Goal: Task Accomplishment & Management: Manage account settings

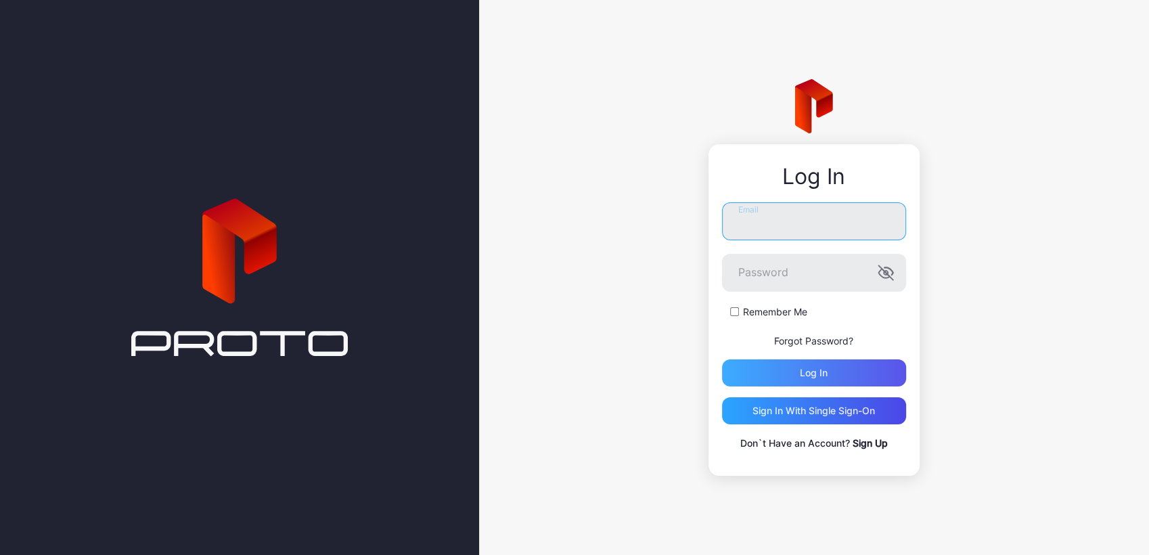
type input "**********"
click at [800, 374] on div "Log in" at bounding box center [814, 373] width 28 height 11
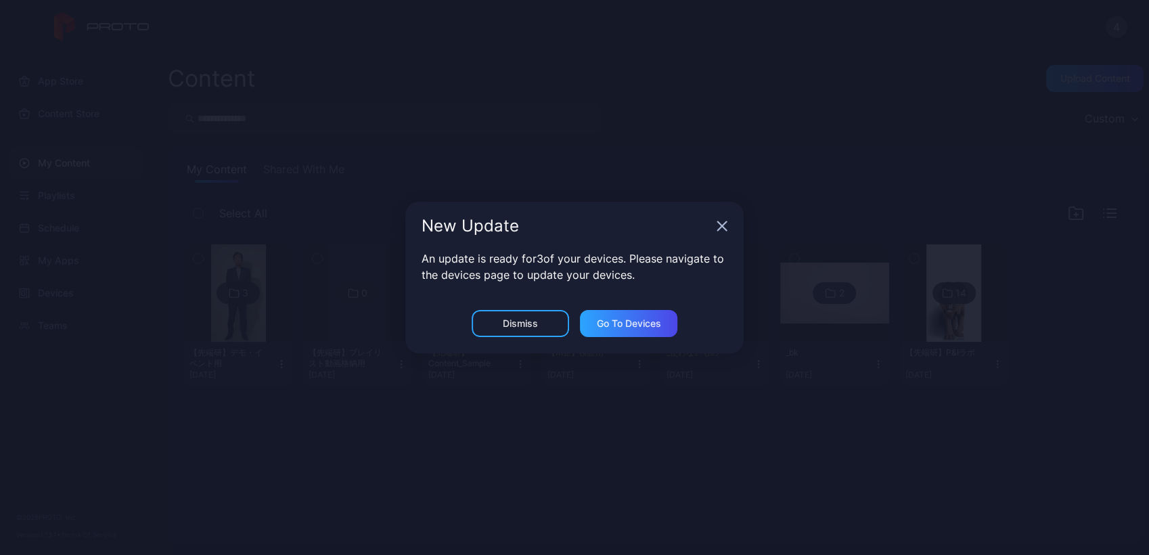
click at [309, 344] on div "New Update An update is ready for 3 of your devices. Please navigate to the dev…" at bounding box center [574, 277] width 1149 height 555
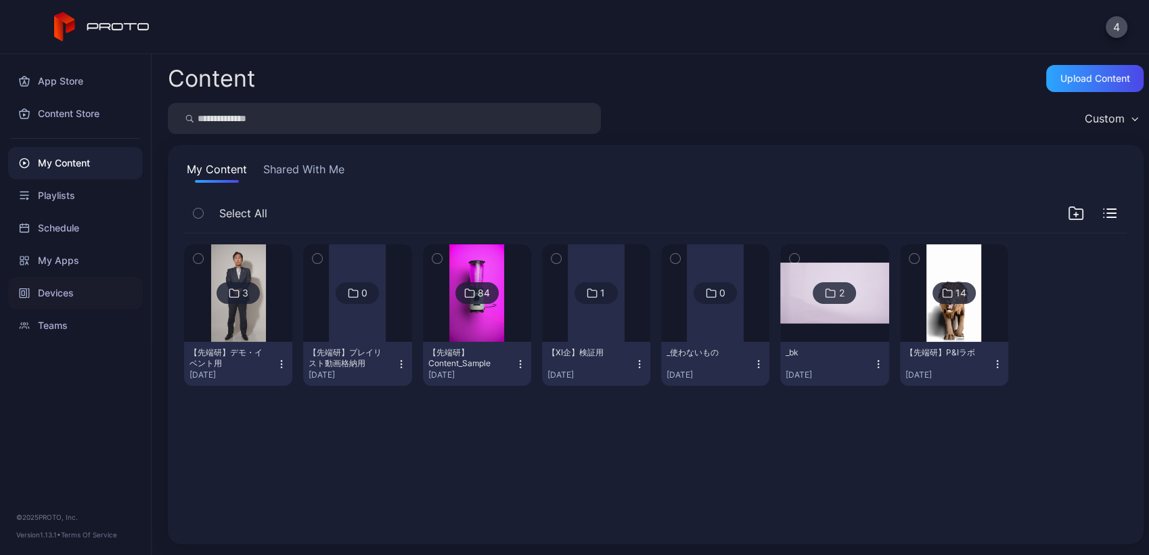
click at [72, 292] on div "Devices" at bounding box center [75, 293] width 135 height 32
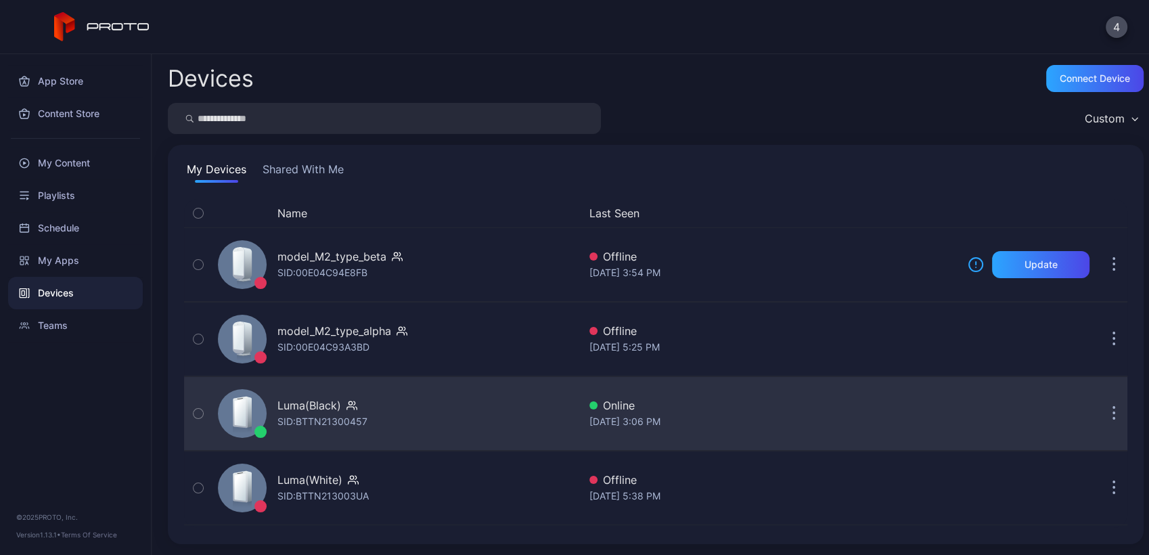
click at [422, 417] on div "Luma(Black) SID: BTTN21300457" at bounding box center [396, 414] width 366 height 68
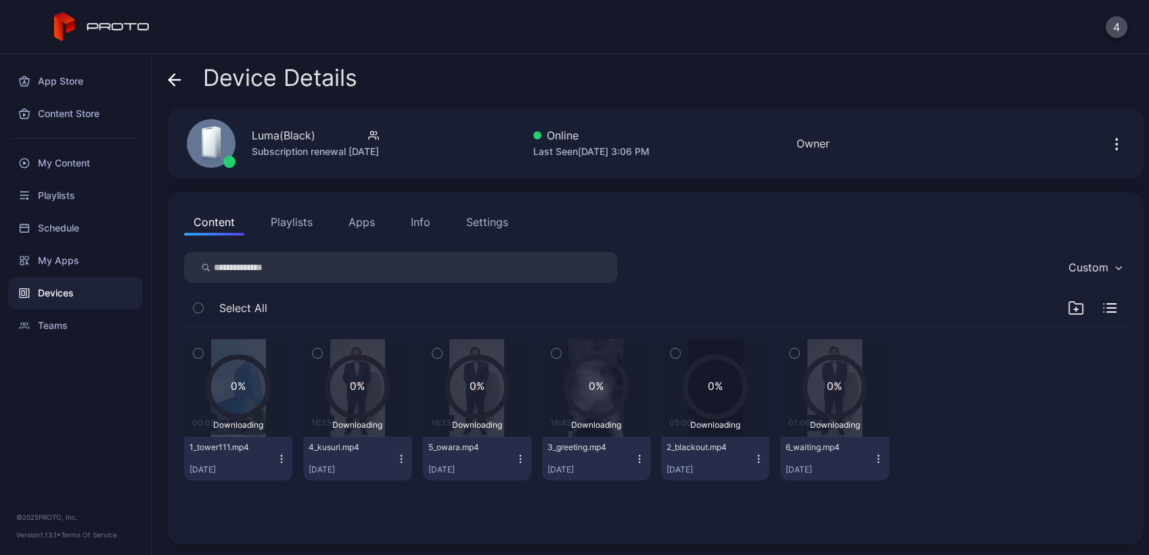
click at [285, 217] on button "Playlists" at bounding box center [291, 221] width 61 height 27
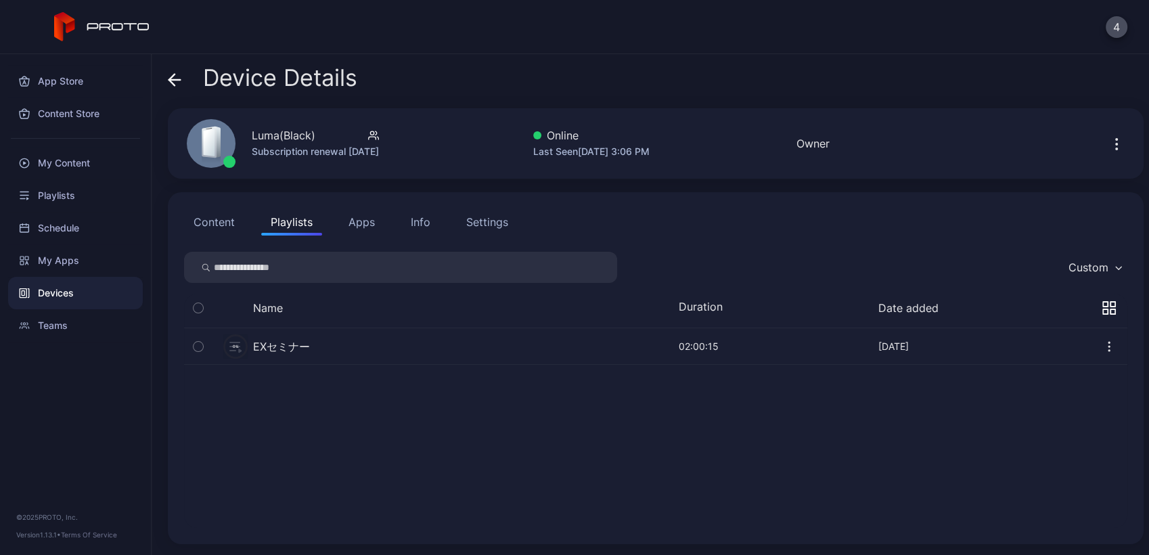
click at [216, 222] on button "Content" at bounding box center [214, 221] width 60 height 27
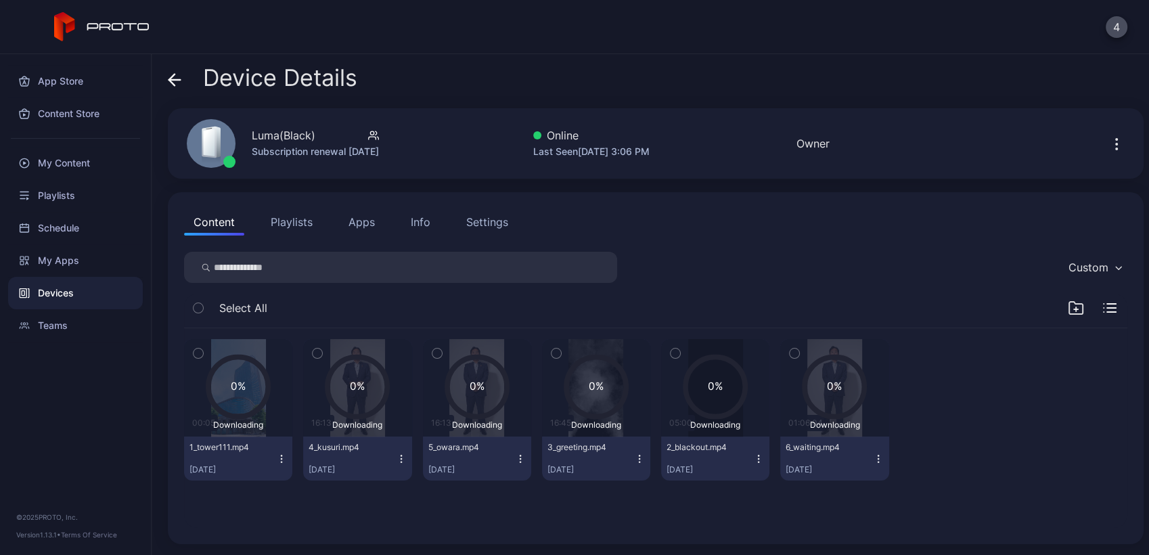
click at [1106, 146] on button "button" at bounding box center [1117, 143] width 22 height 27
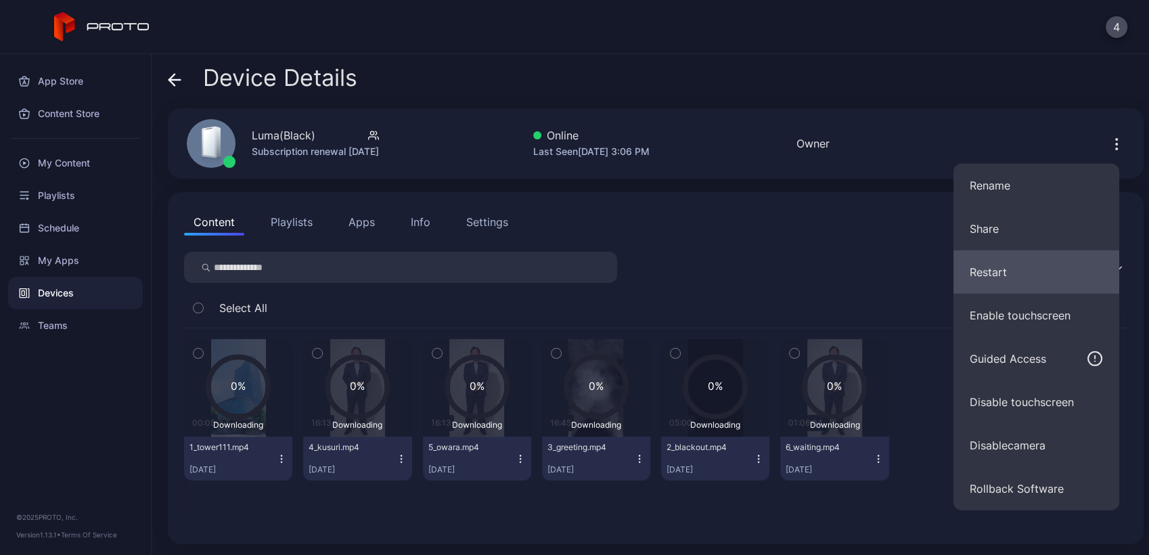
click at [1029, 269] on button "Restart" at bounding box center [1037, 271] width 166 height 43
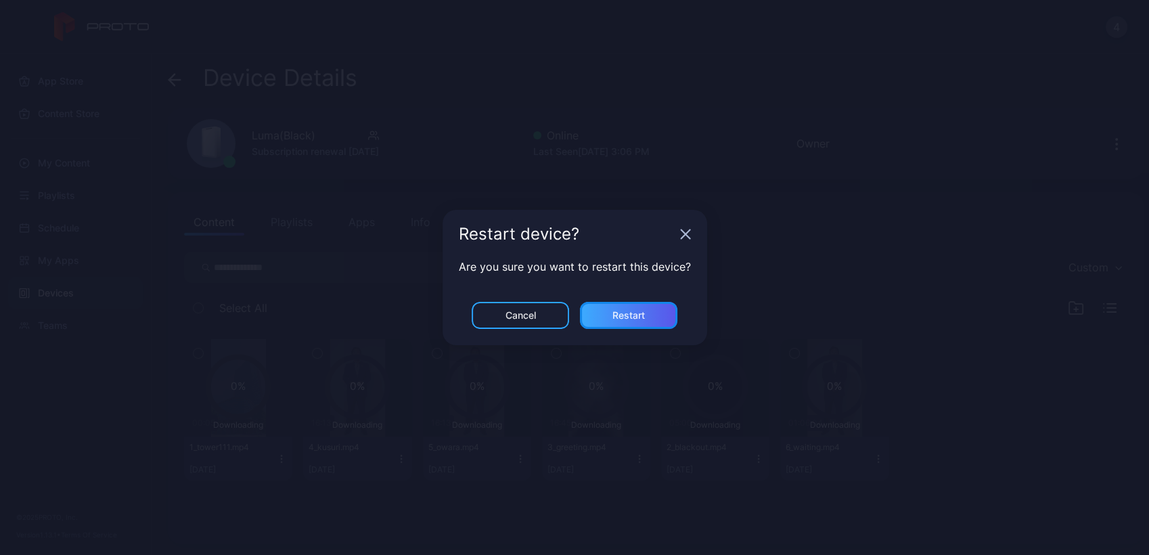
click at [656, 311] on div "Restart" at bounding box center [628, 315] width 97 height 27
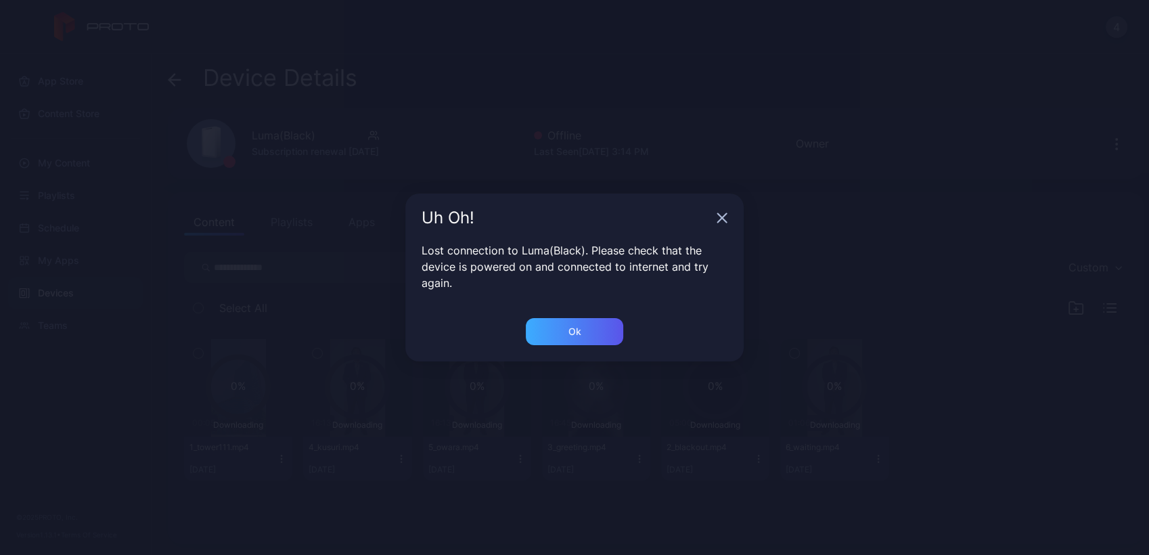
click at [564, 310] on div "Lost connection to Luma(Black). Please check that the device is powered on and …" at bounding box center [574, 280] width 338 height 76
click at [569, 326] on div "Ok" at bounding box center [575, 331] width 13 height 11
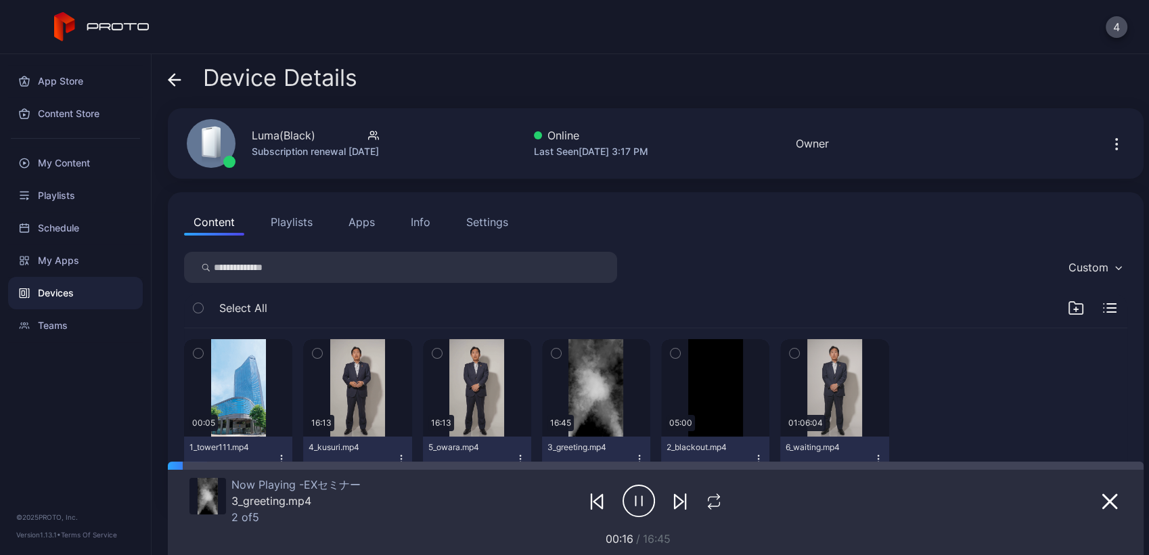
click at [672, 507] on icon "button" at bounding box center [680, 501] width 16 height 16
click at [672, 499] on icon "button" at bounding box center [680, 501] width 16 height 16
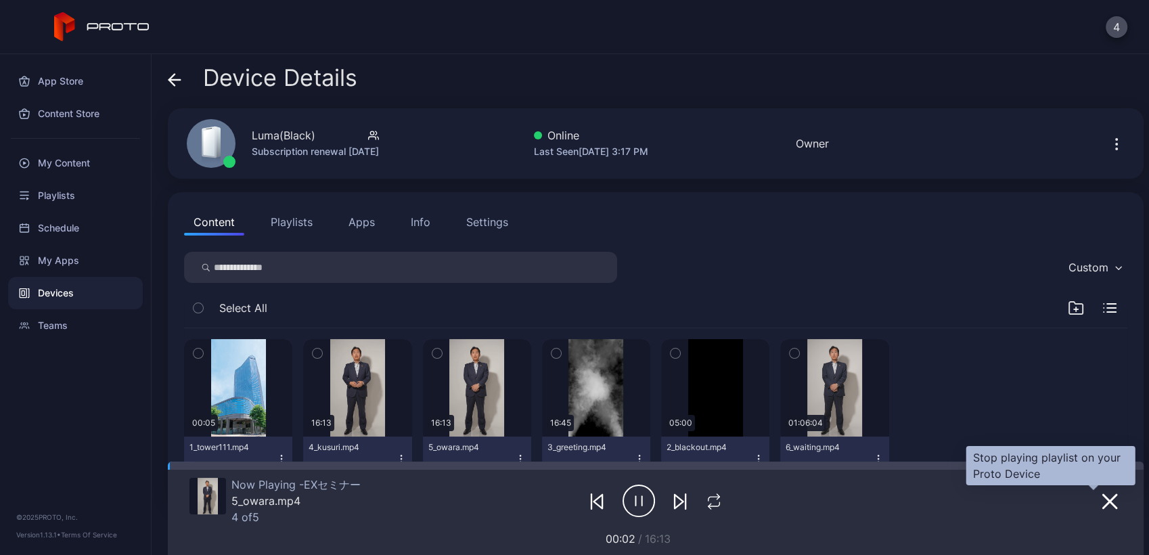
click at [1103, 504] on icon "button" at bounding box center [1110, 502] width 14 height 14
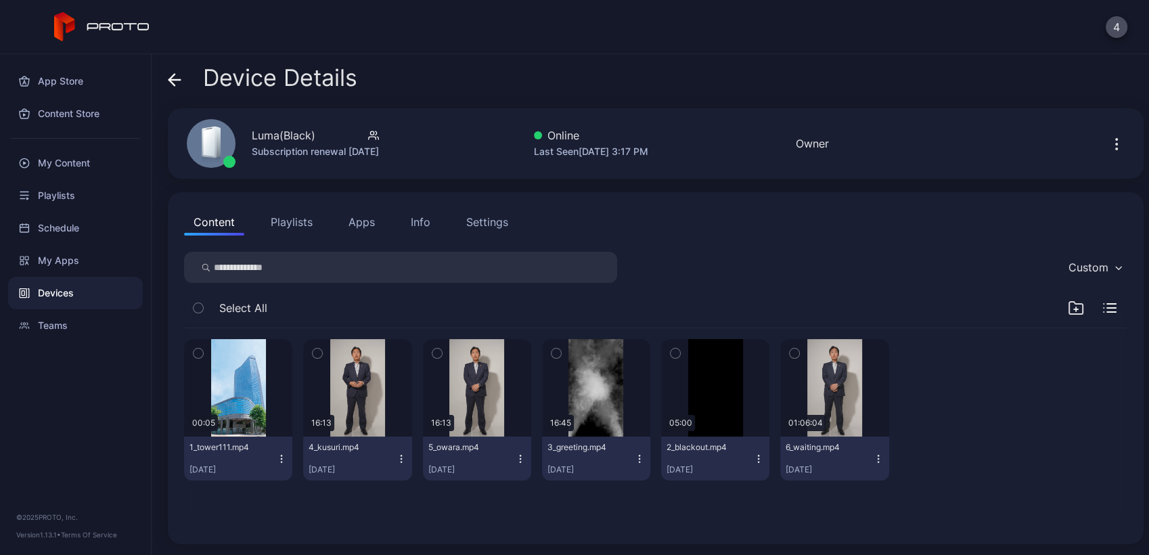
click at [295, 225] on button "Playlists" at bounding box center [291, 221] width 61 height 27
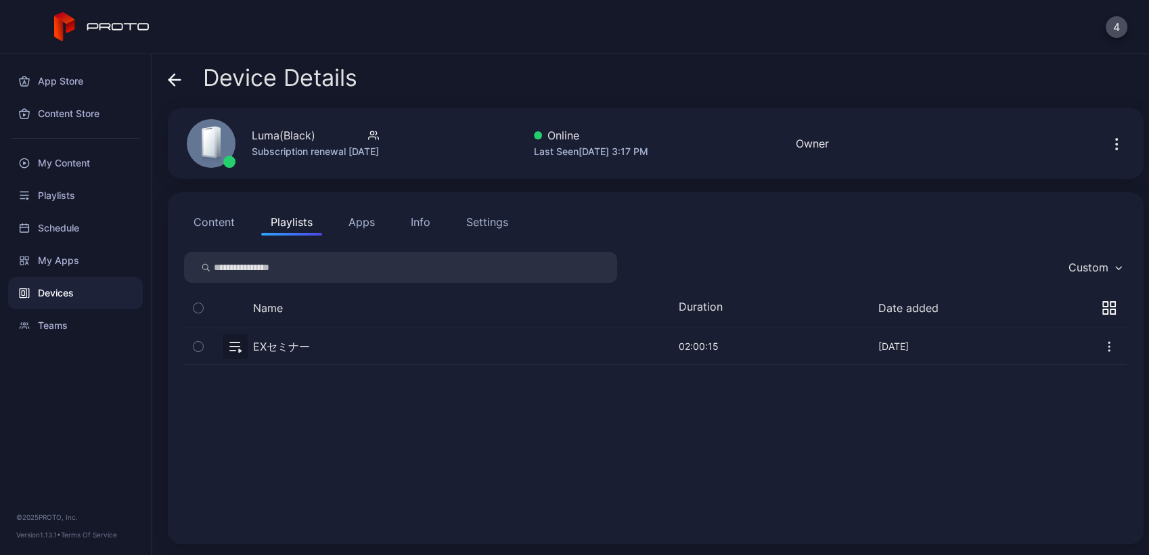
click at [349, 343] on button "button" at bounding box center [655, 346] width 943 height 36
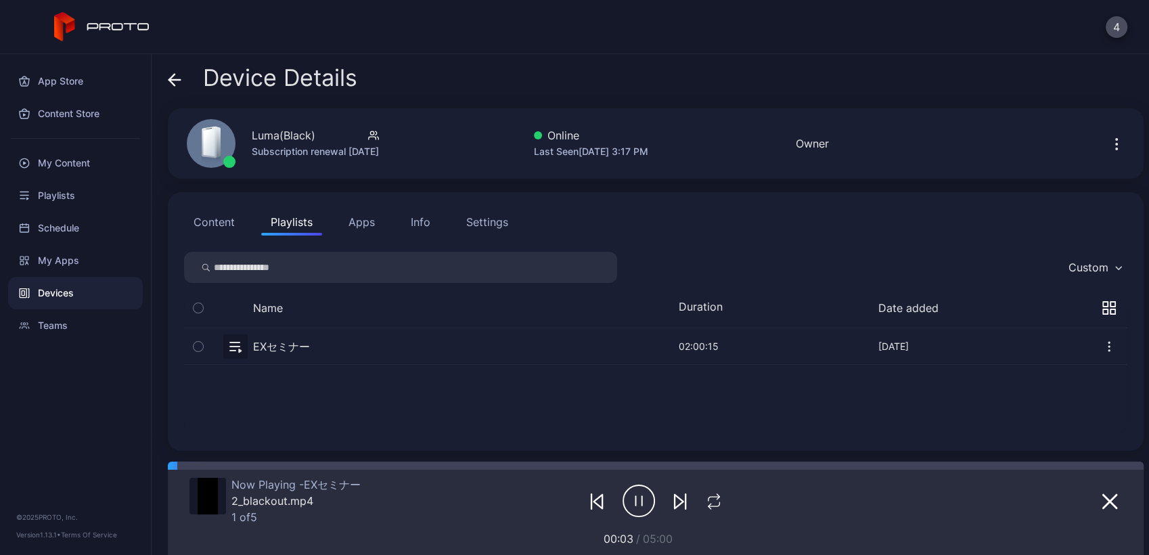
click at [676, 499] on icon "button" at bounding box center [680, 501] width 16 height 16
click at [196, 465] on div at bounding box center [662, 466] width 962 height 8
click at [226, 463] on div at bounding box center [669, 466] width 950 height 8
click at [303, 468] on div at bounding box center [684, 466] width 920 height 8
click at [357, 468] on div at bounding box center [721, 466] width 845 height 8
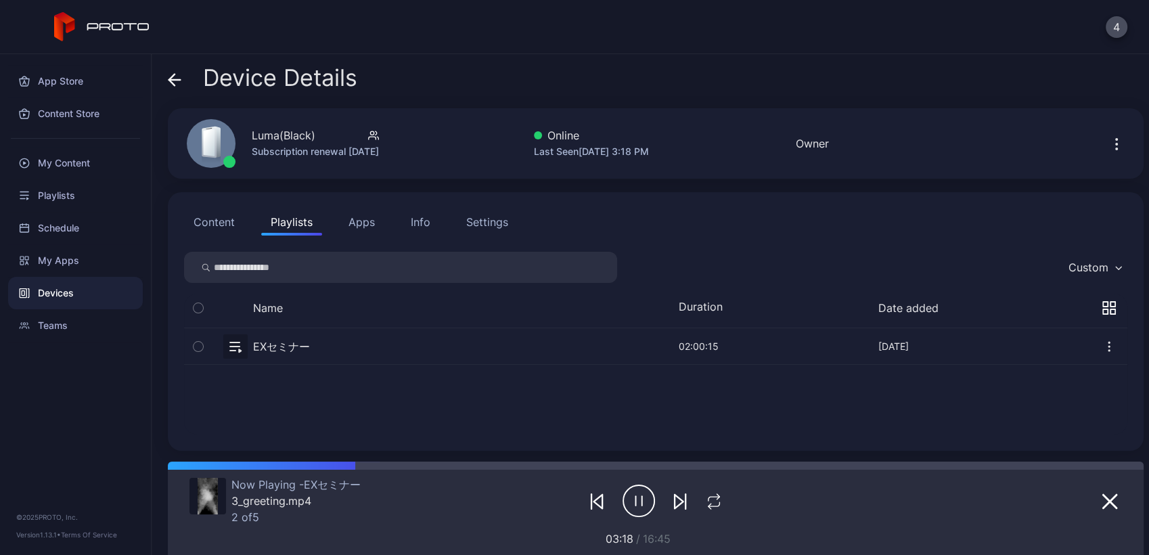
click at [675, 502] on icon "button" at bounding box center [679, 502] width 9 height 14
click at [672, 504] on icon "button" at bounding box center [680, 501] width 16 height 16
click at [672, 503] on icon "button" at bounding box center [680, 501] width 16 height 16
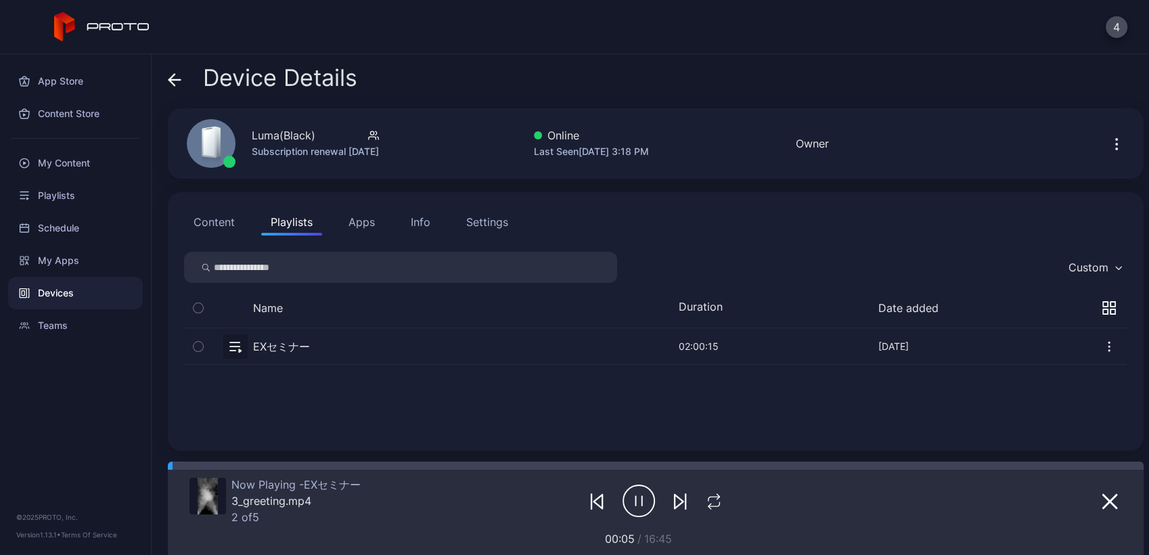
click at [220, 229] on button "Content" at bounding box center [214, 221] width 60 height 27
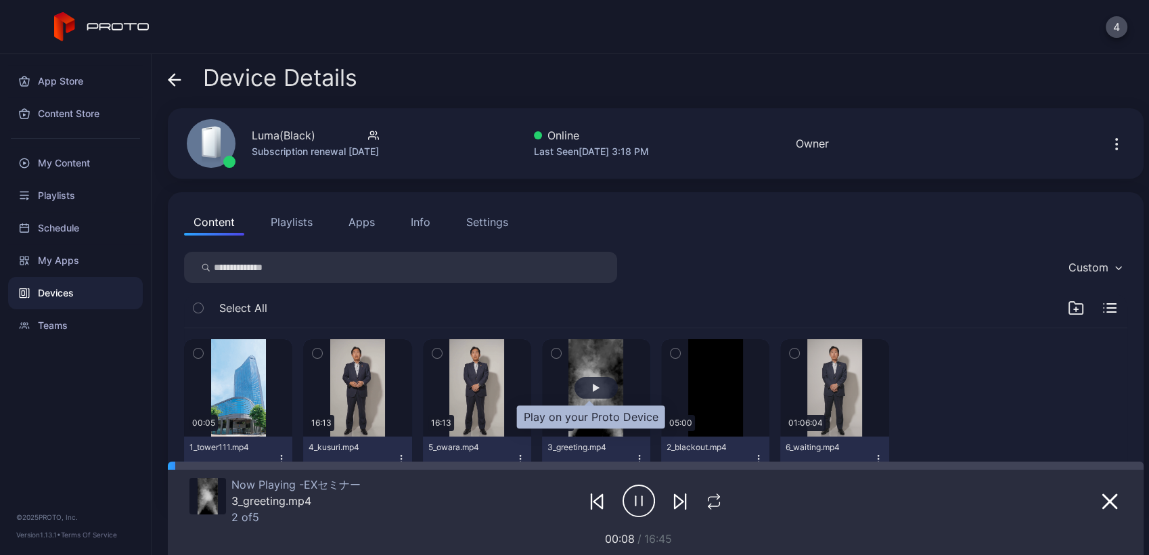
click at [579, 391] on div "button" at bounding box center [596, 388] width 43 height 22
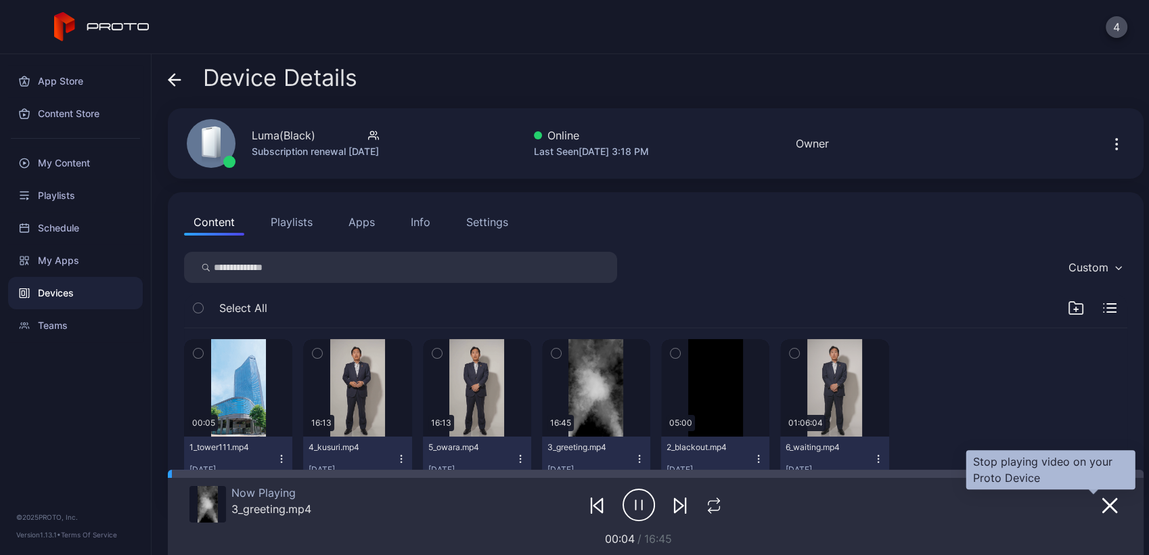
click at [1103, 508] on icon "button" at bounding box center [1110, 506] width 14 height 14
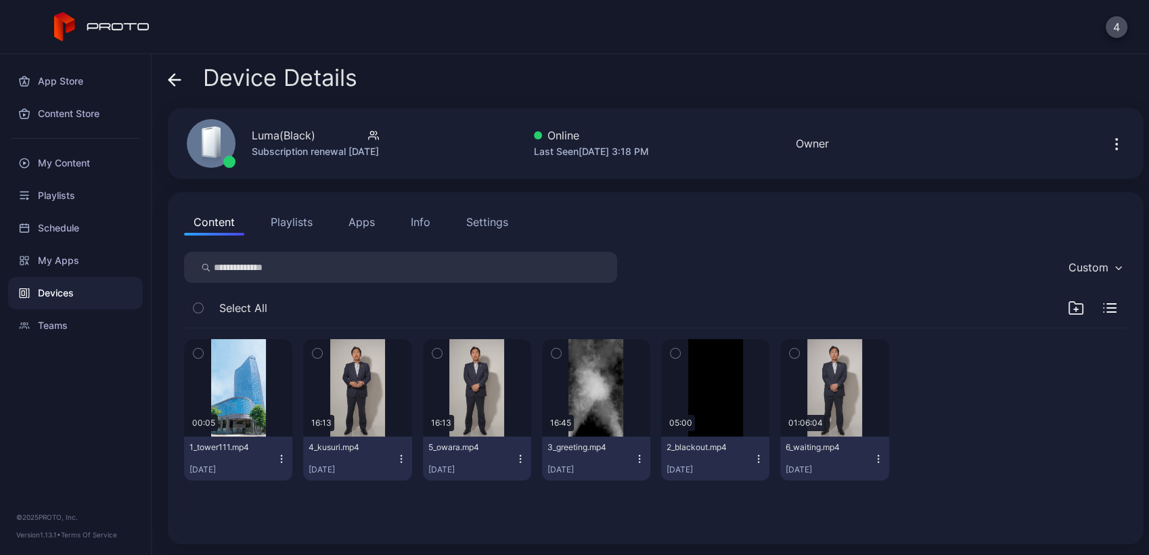
click at [634, 458] on icon "button" at bounding box center [639, 458] width 11 height 11
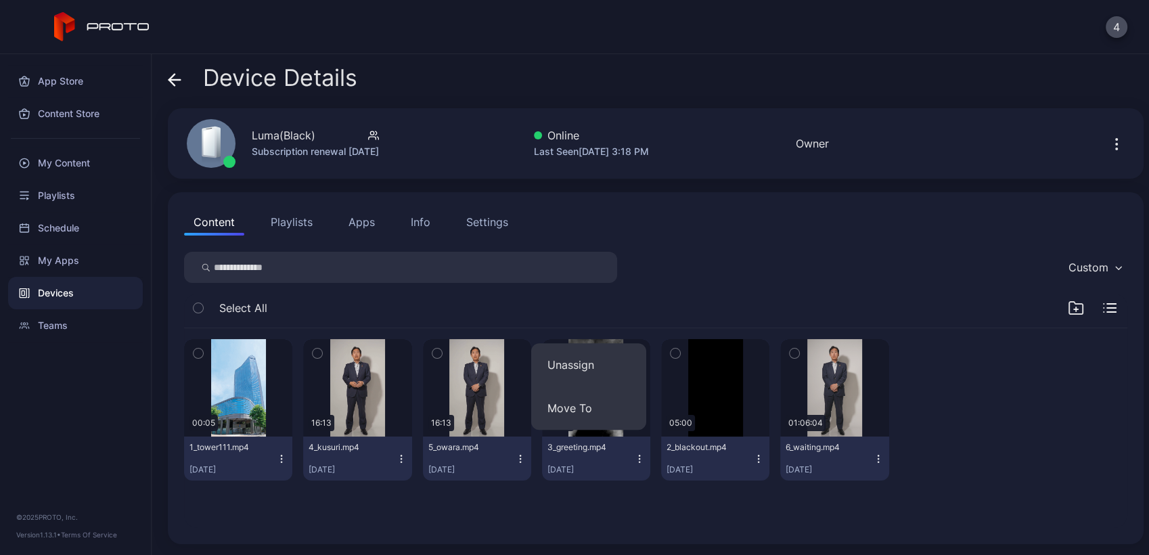
click at [558, 315] on div "Select All" at bounding box center [655, 311] width 943 height 35
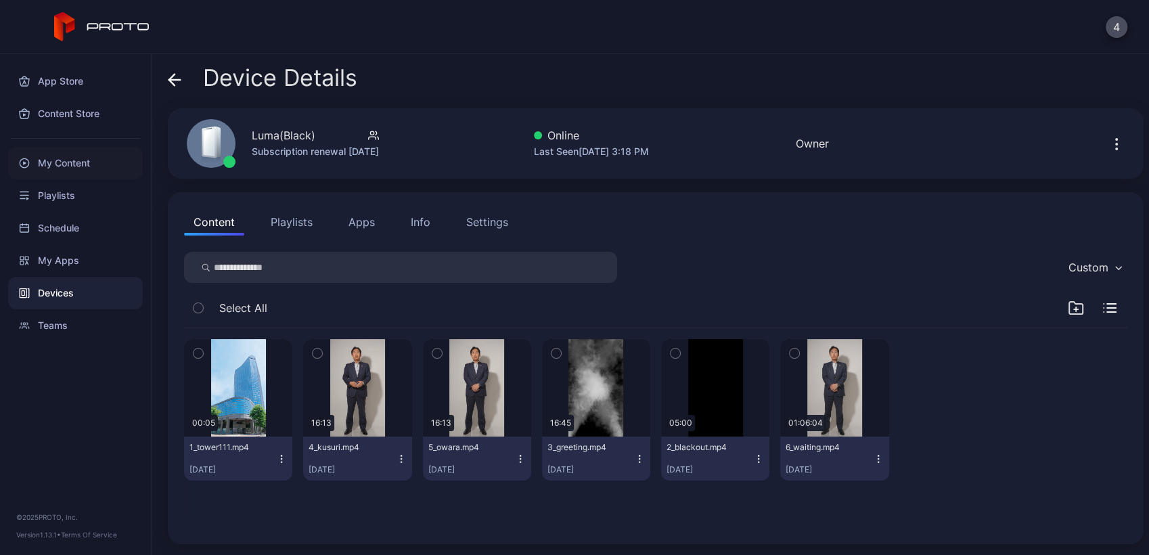
click at [54, 168] on div "My Content" at bounding box center [75, 163] width 135 height 32
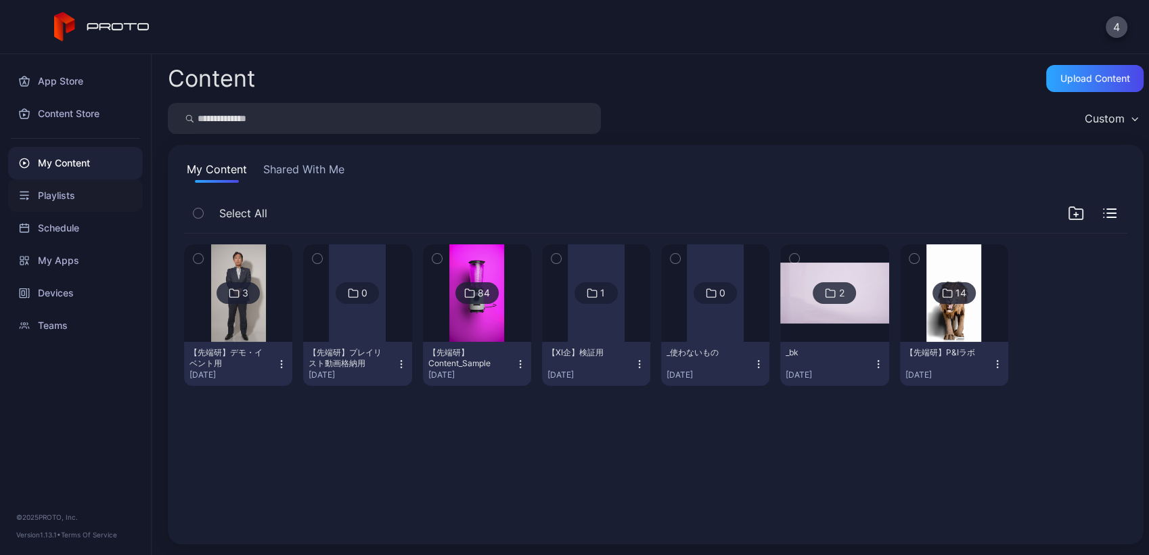
click at [30, 193] on div "Playlists" at bounding box center [75, 195] width 135 height 32
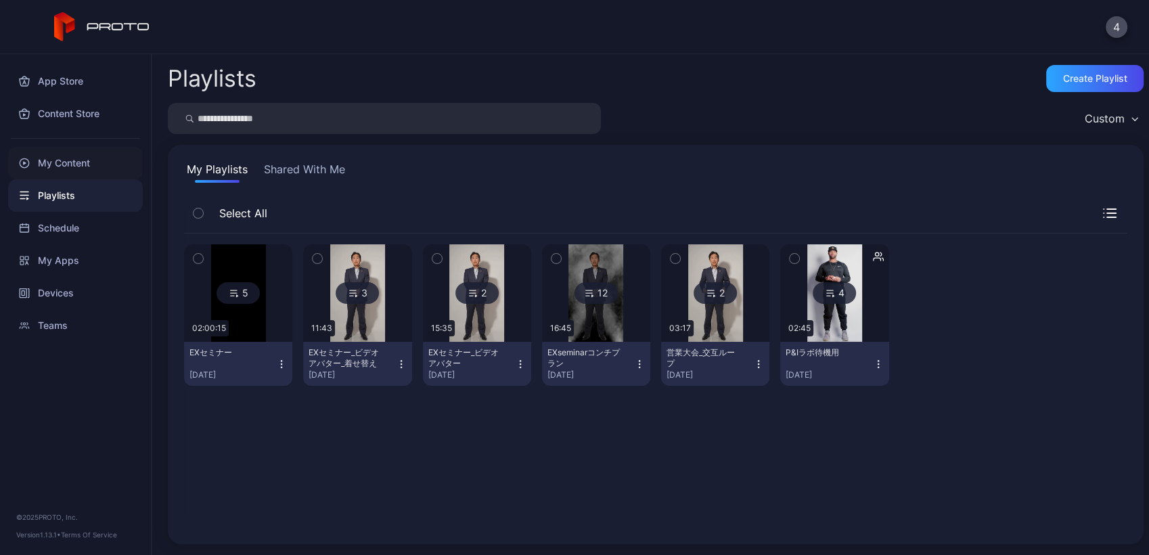
click at [72, 171] on div "My Content" at bounding box center [75, 163] width 135 height 32
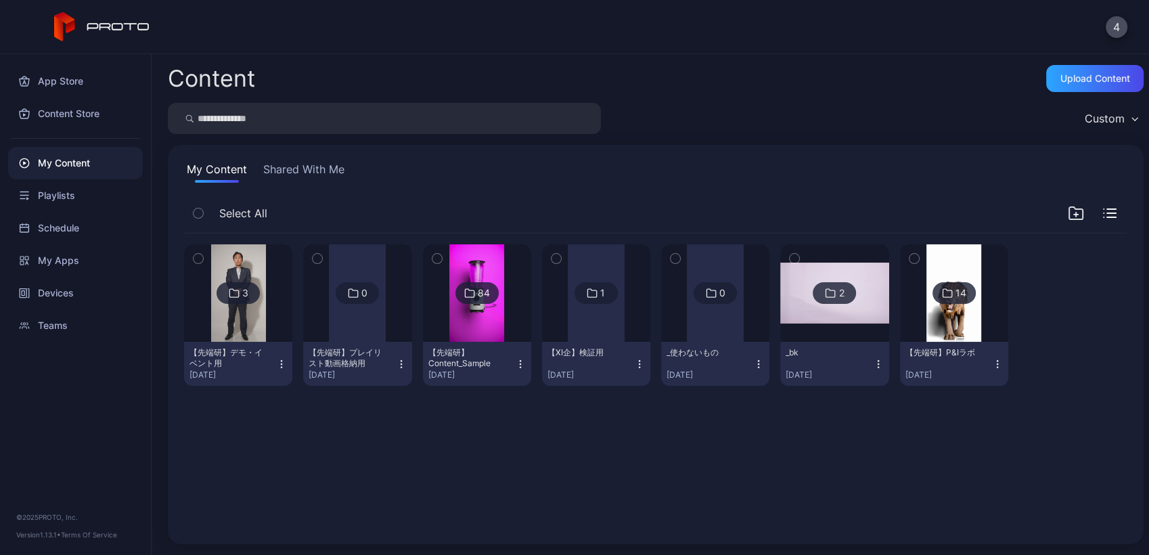
click at [265, 314] on img at bounding box center [238, 292] width 55 height 97
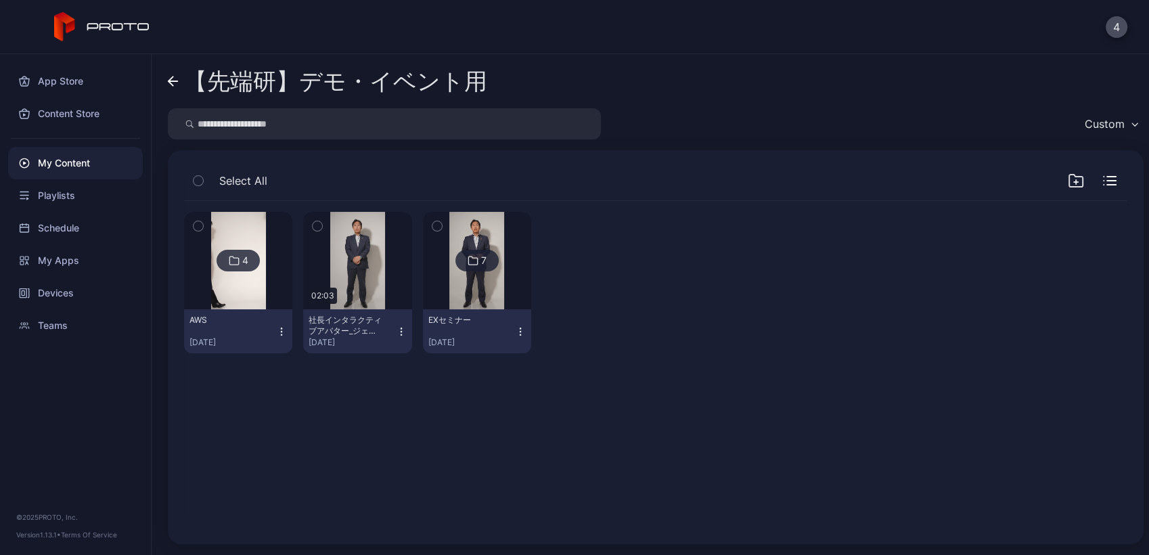
click at [462, 288] on img at bounding box center [476, 260] width 55 height 97
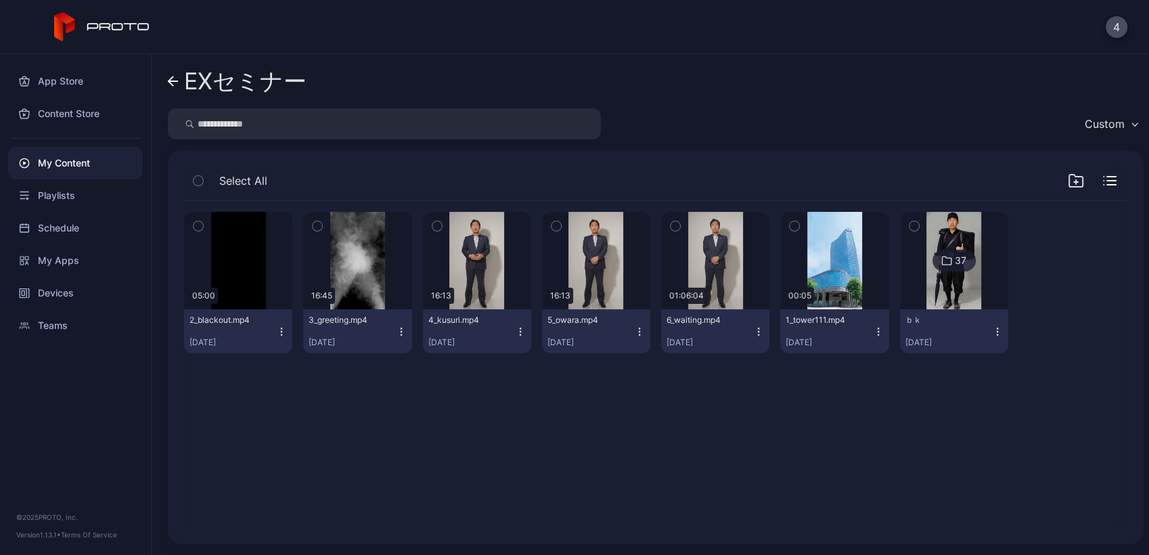
click at [401, 328] on icon "button" at bounding box center [401, 328] width 1 height 1
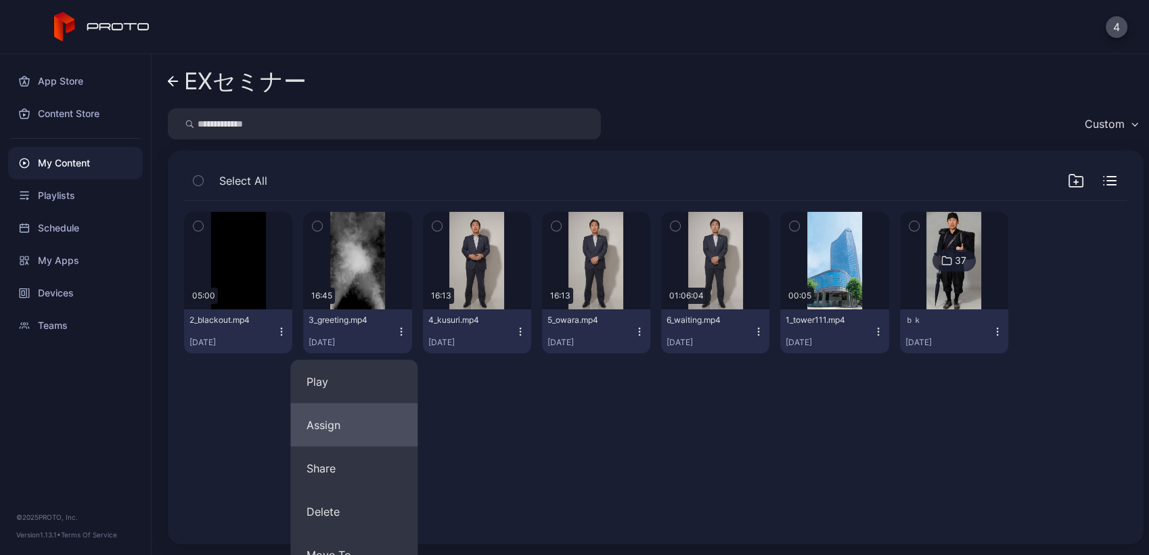
click at [341, 425] on button "Assign" at bounding box center [353, 424] width 127 height 43
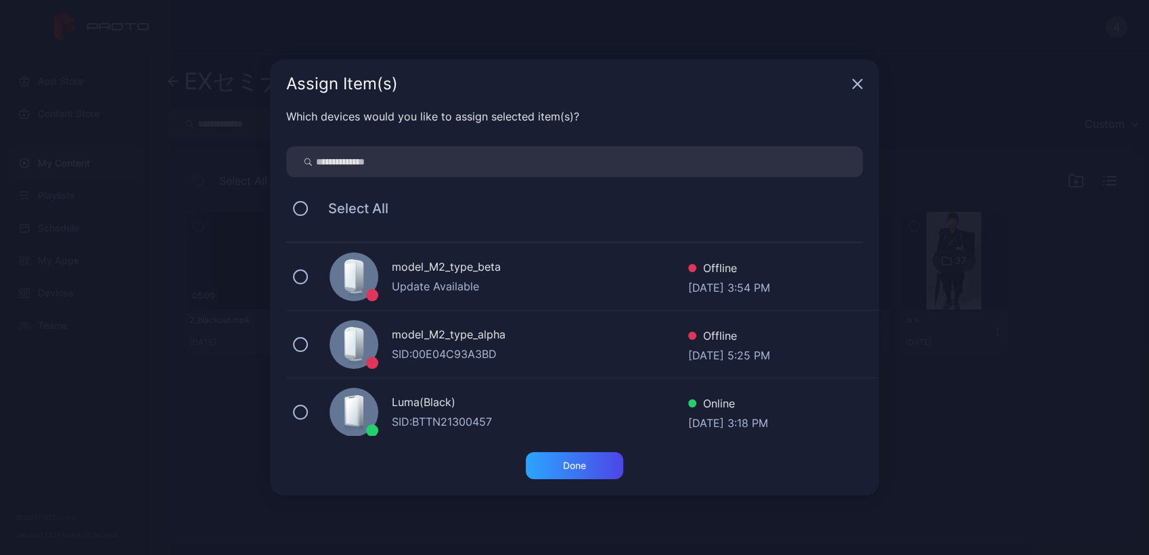
scroll to position [137, 0]
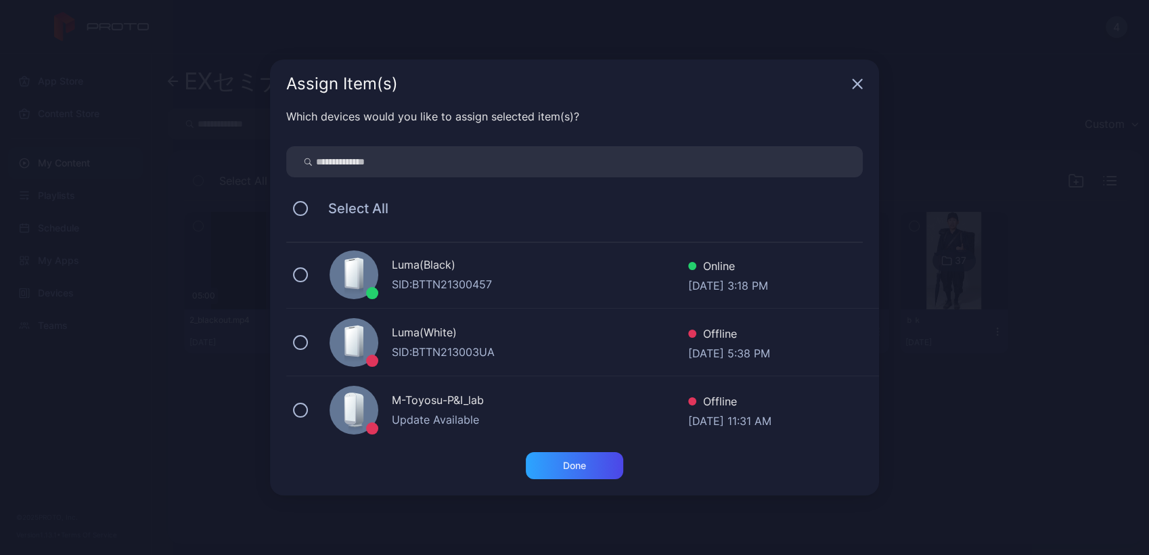
click at [468, 290] on div "SID: BTTN21300457" at bounding box center [540, 284] width 296 height 16
click at [547, 469] on div "Done" at bounding box center [574, 465] width 97 height 27
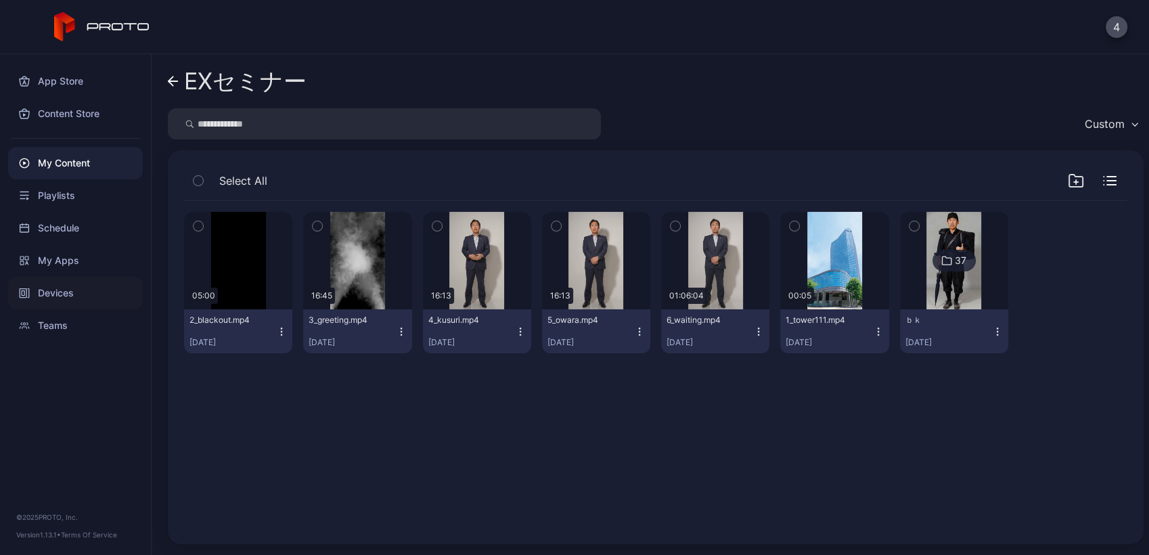
click at [61, 294] on div "Devices" at bounding box center [75, 293] width 135 height 32
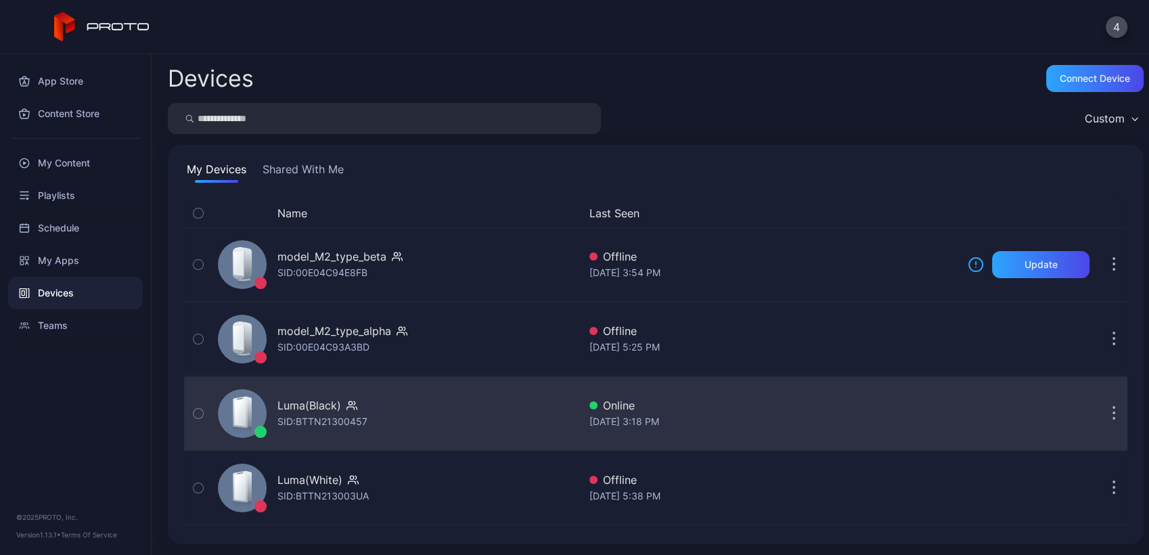
click at [453, 387] on div "Luma(Black) SID: BTTN21300457" at bounding box center [396, 414] width 366 height 68
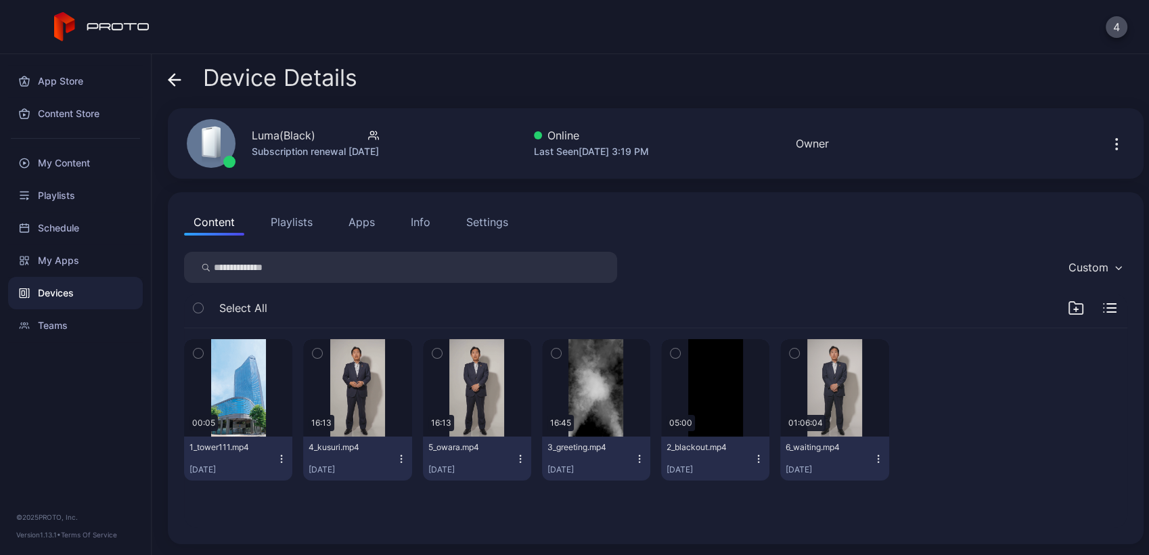
click at [631, 466] on button "3_greeting.mp4 [DATE]" at bounding box center [596, 459] width 108 height 44
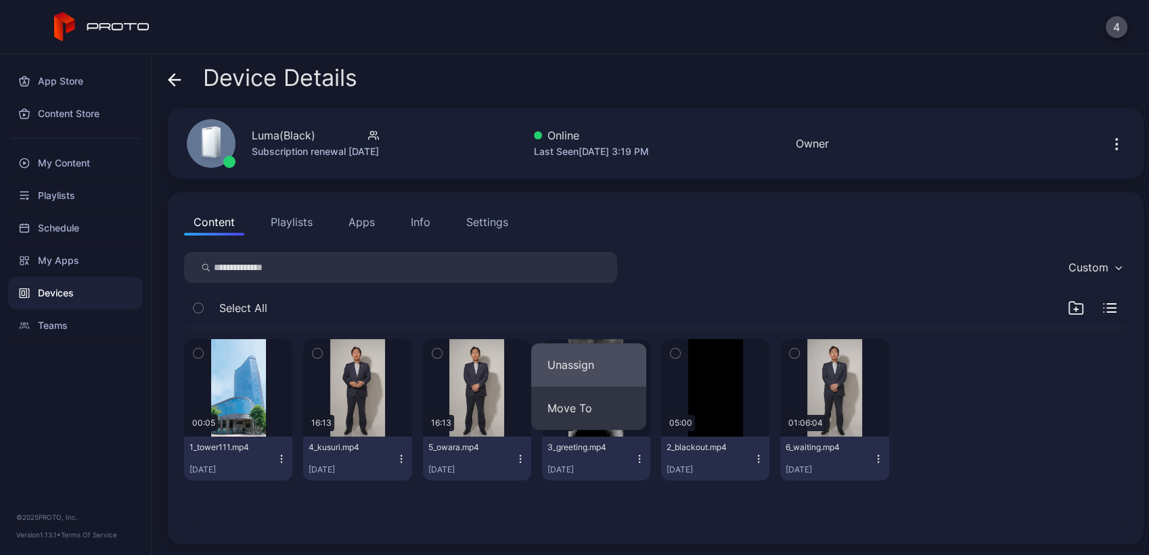
click at [594, 365] on button "Unassign" at bounding box center [588, 364] width 115 height 43
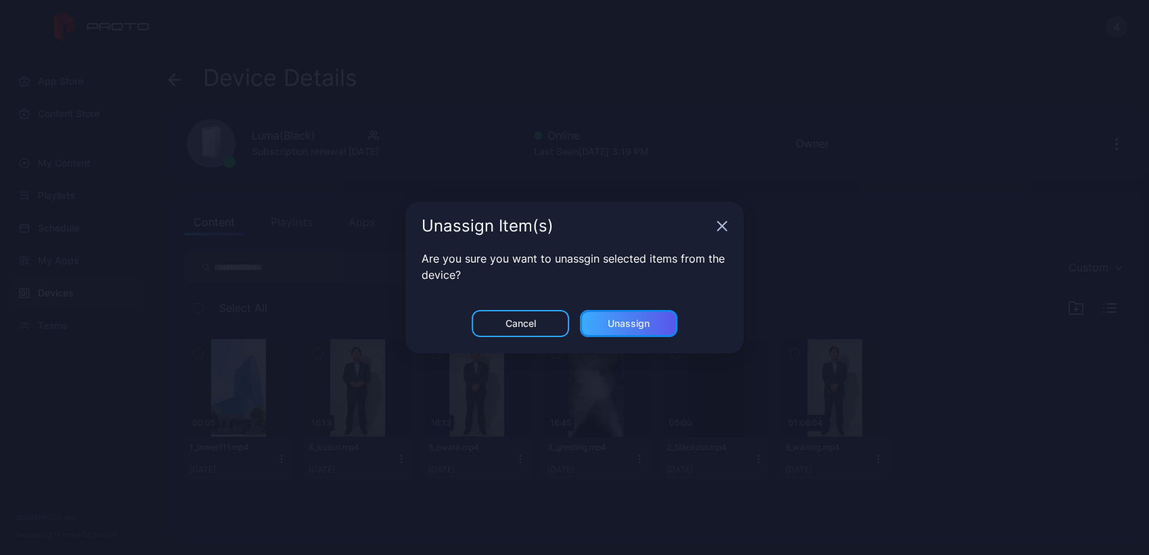
click at [631, 325] on div "Unassign" at bounding box center [629, 323] width 42 height 11
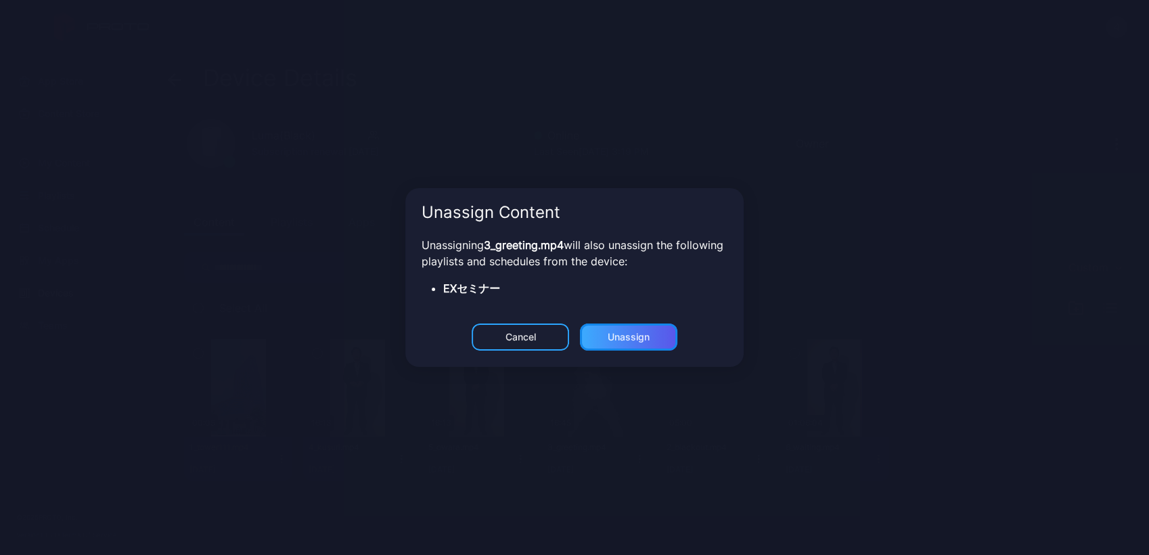
click at [604, 334] on div "Unassign" at bounding box center [628, 337] width 97 height 27
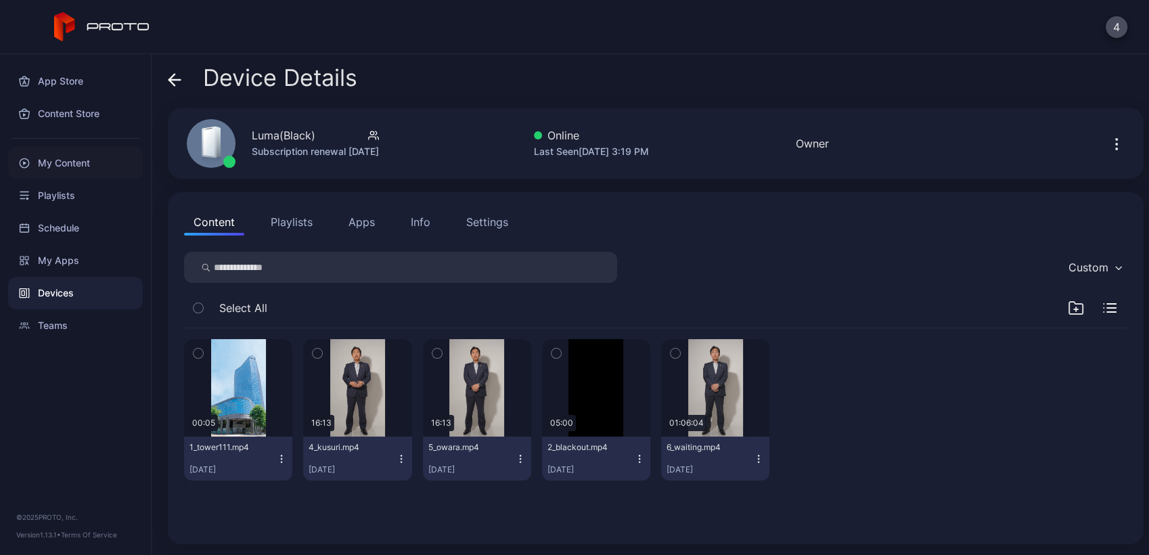
click at [80, 165] on div "My Content" at bounding box center [75, 163] width 135 height 32
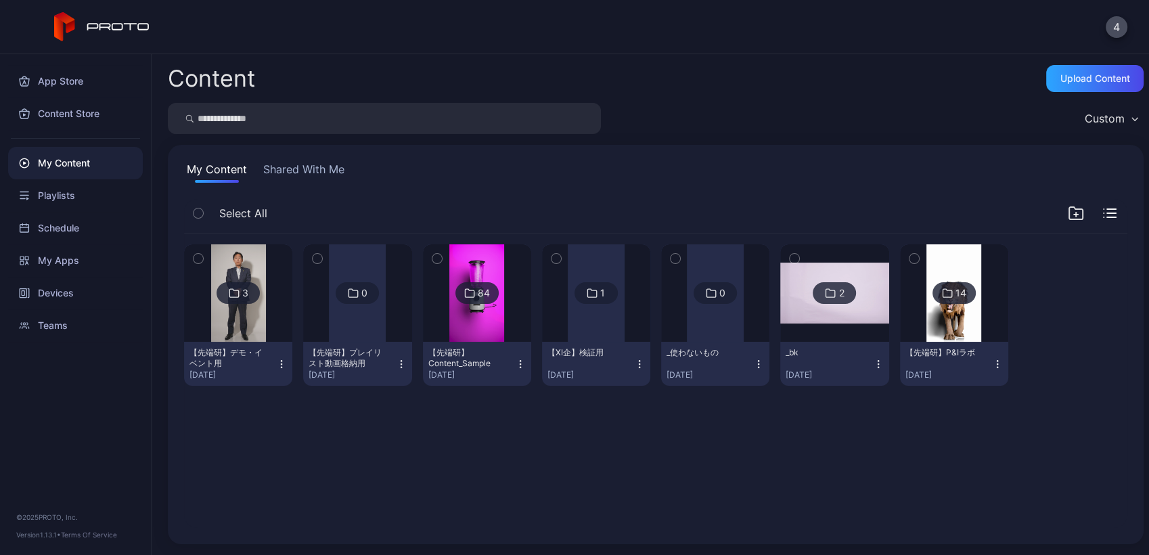
click at [236, 319] on img at bounding box center [238, 292] width 55 height 97
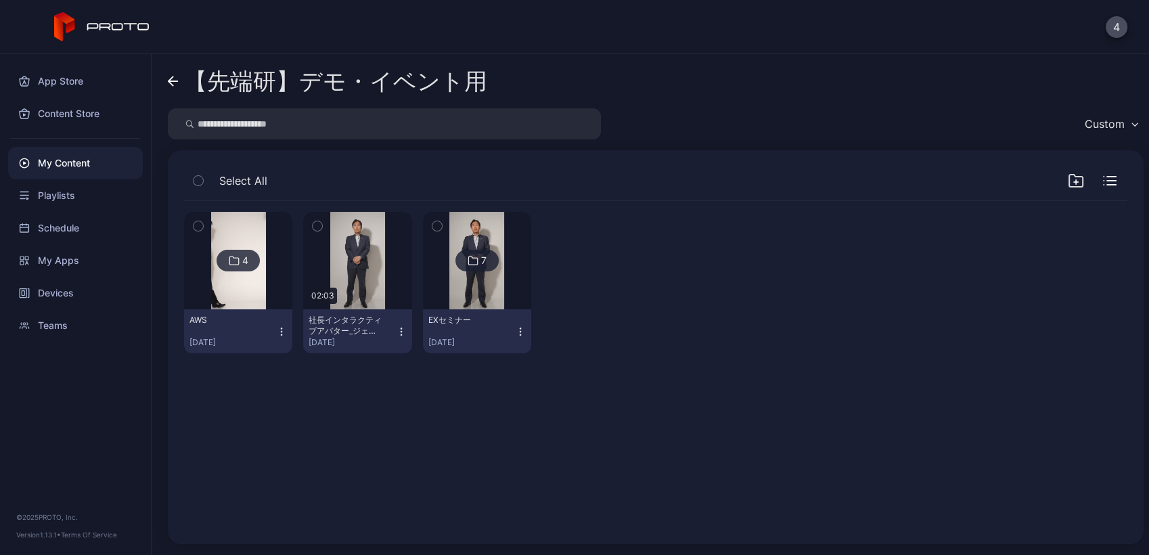
click at [174, 83] on icon at bounding box center [173, 82] width 11 height 12
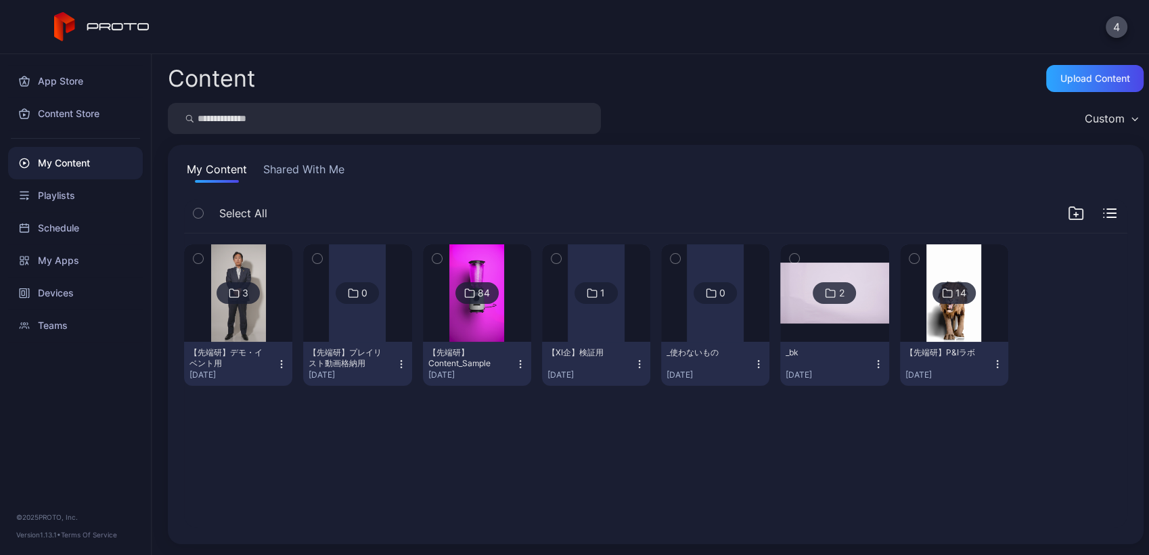
click at [290, 168] on button "Shared With Me" at bounding box center [304, 172] width 87 height 22
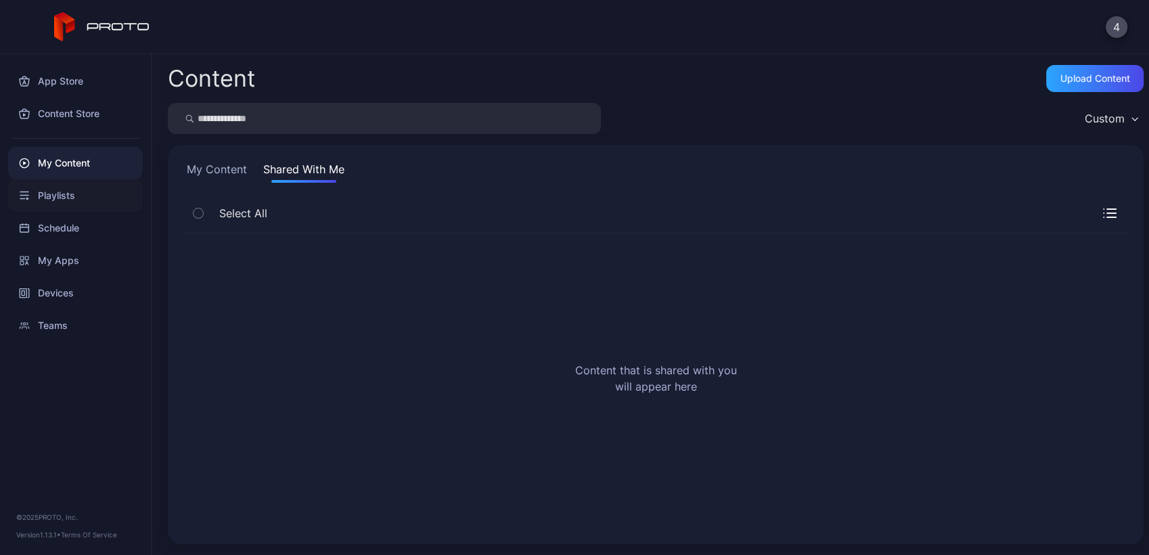
click at [73, 209] on div "Playlists" at bounding box center [75, 195] width 135 height 32
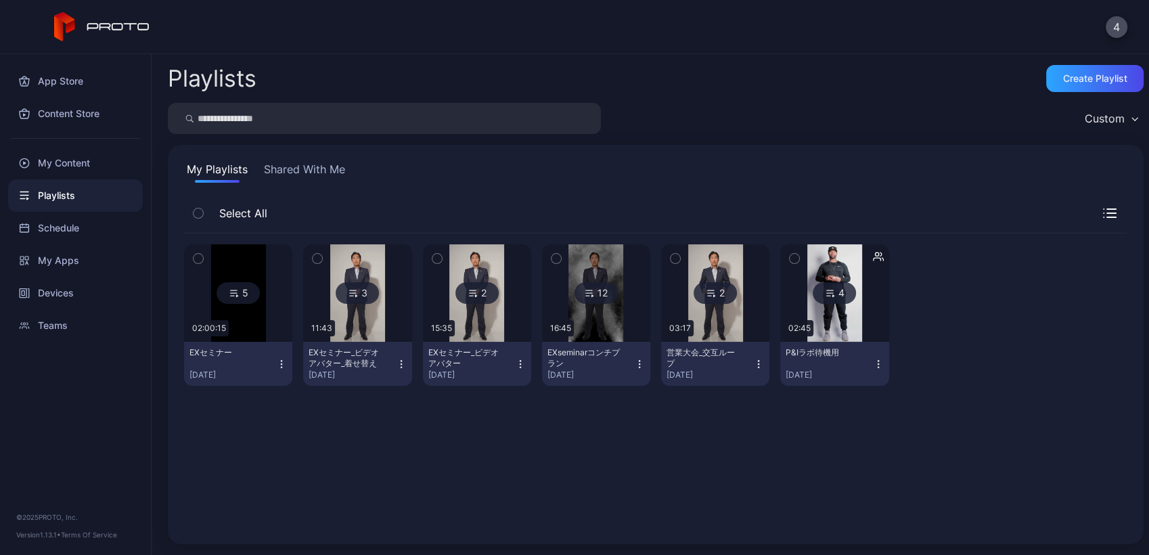
click at [282, 366] on icon "button" at bounding box center [281, 364] width 11 height 11
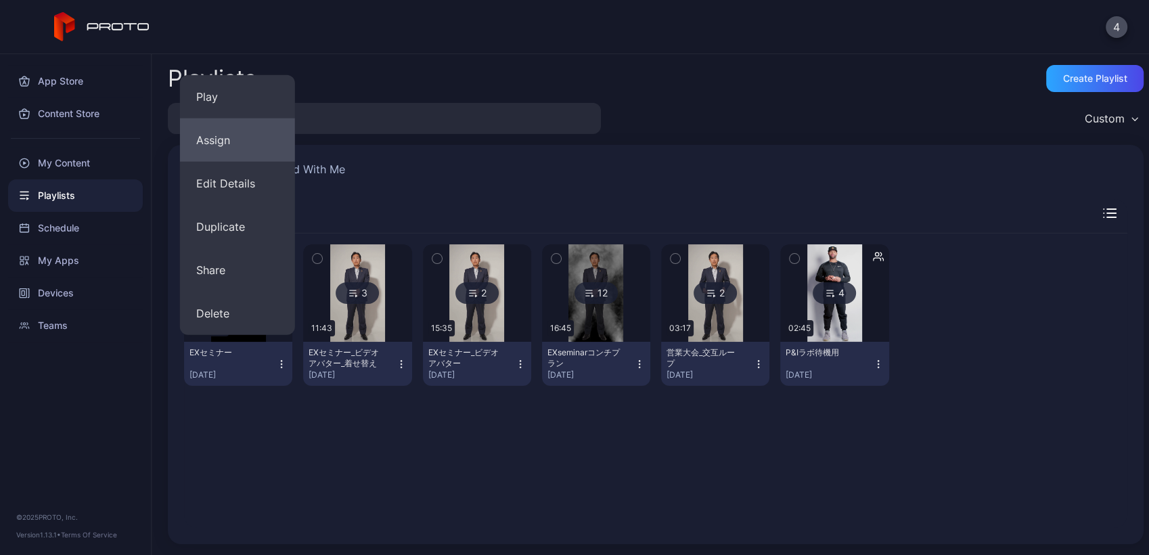
click at [228, 140] on button "Assign" at bounding box center [237, 139] width 115 height 43
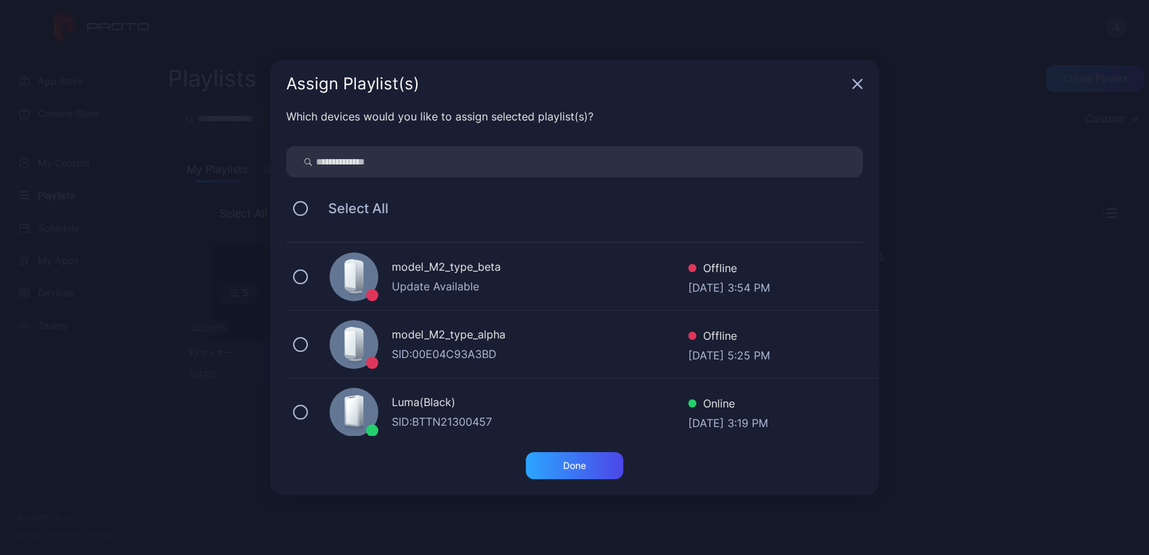
click at [480, 410] on div "Luma(Black)" at bounding box center [540, 404] width 296 height 20
click at [560, 465] on div "Done" at bounding box center [574, 465] width 97 height 27
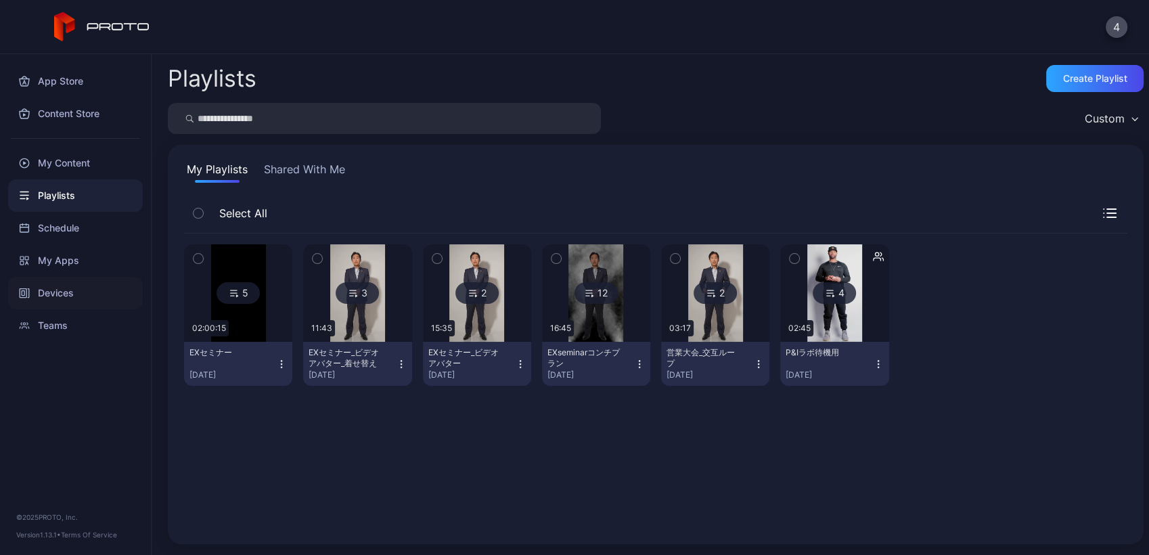
click at [56, 292] on div "Devices" at bounding box center [75, 293] width 135 height 32
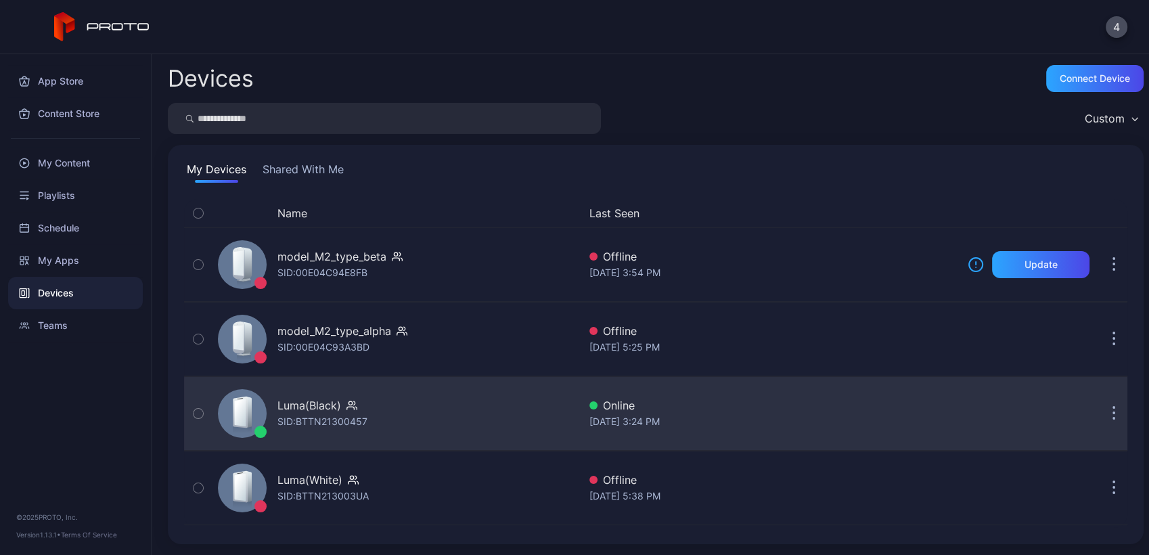
click at [459, 420] on div "Luma(Black) SID: BTTN21300457" at bounding box center [396, 414] width 366 height 68
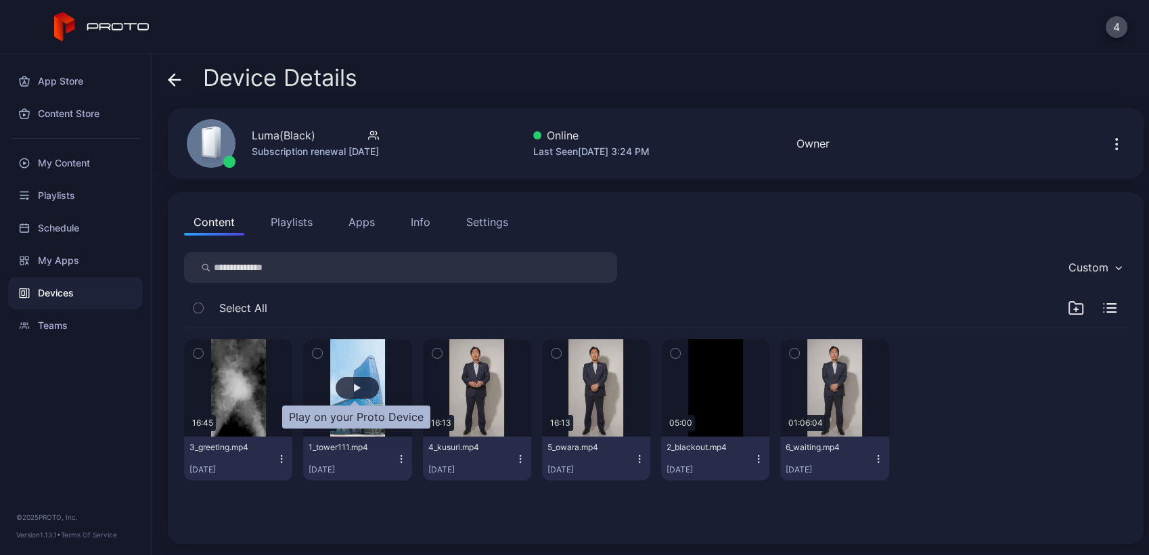
click at [358, 381] on div "button" at bounding box center [357, 388] width 43 height 22
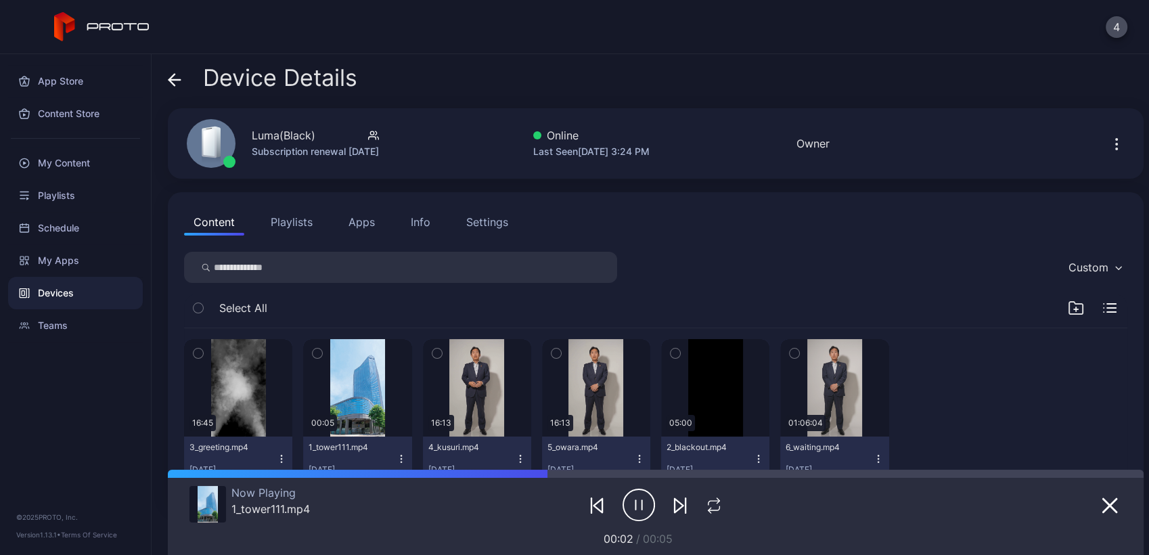
click at [282, 219] on button "Playlists" at bounding box center [291, 221] width 61 height 27
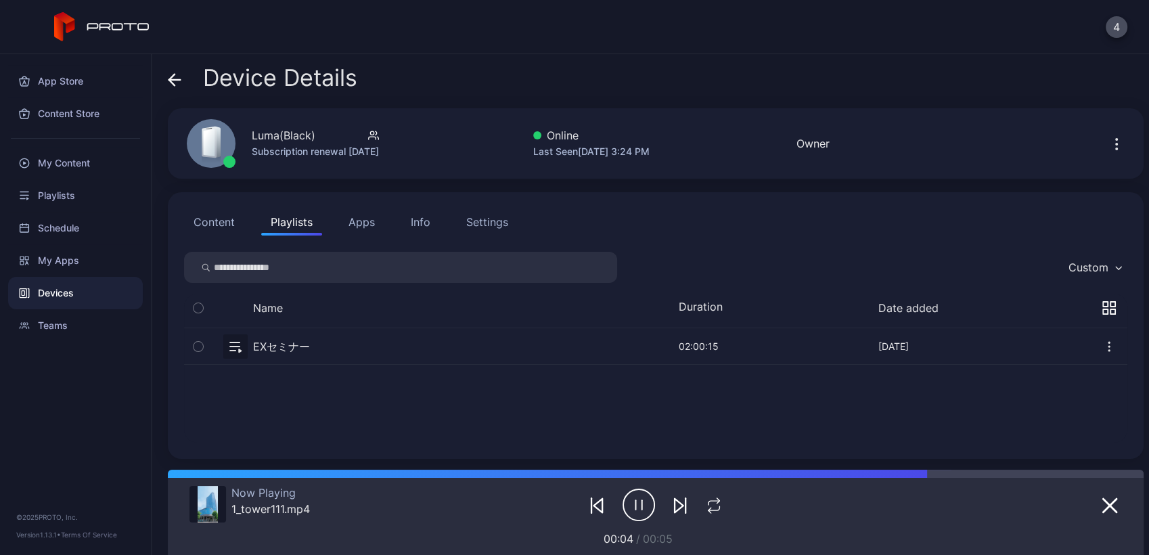
click at [391, 356] on button "button" at bounding box center [655, 346] width 943 height 36
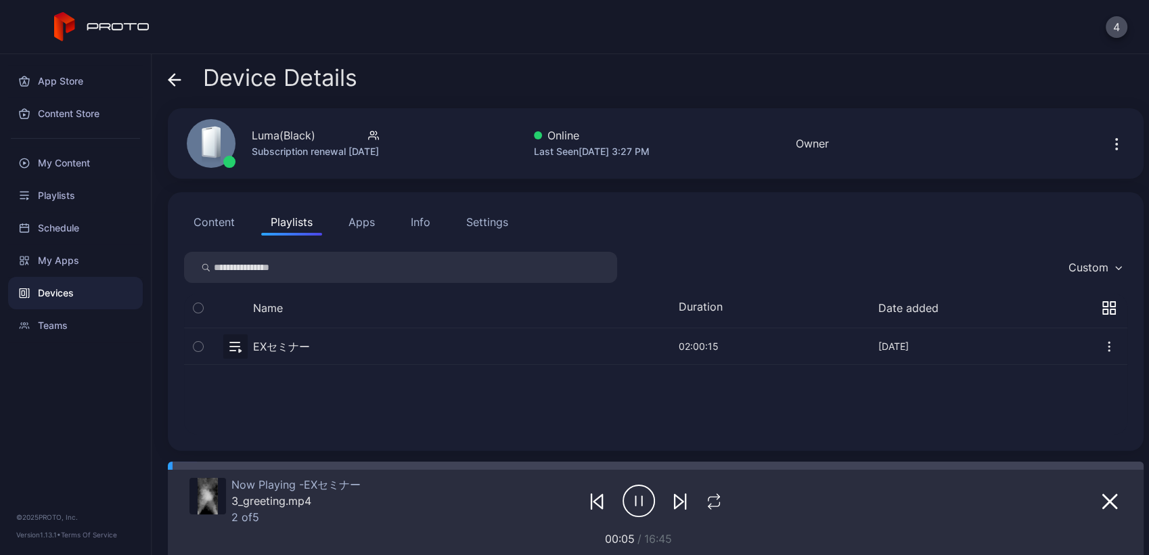
click at [686, 502] on icon "button" at bounding box center [686, 501] width 0 height 15
click at [672, 501] on icon "button" at bounding box center [680, 501] width 16 height 16
click at [672, 503] on icon "button" at bounding box center [680, 501] width 16 height 16
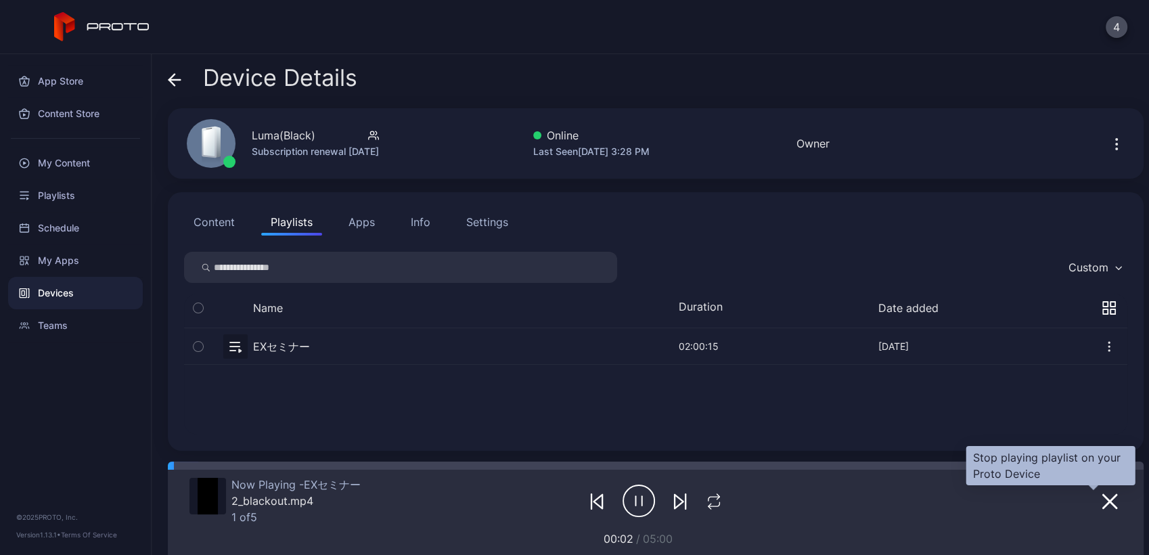
click at [1103, 501] on icon "button" at bounding box center [1110, 502] width 14 height 14
